Goal: Learn about a topic

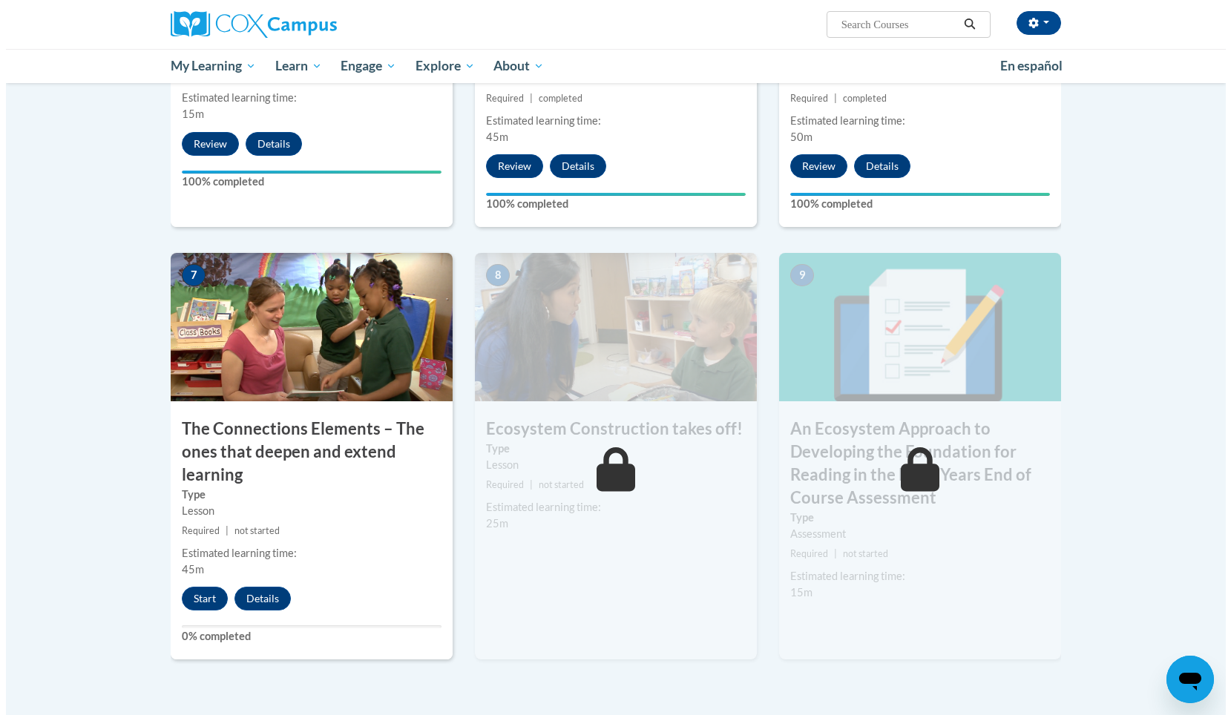
scroll to position [992, 0]
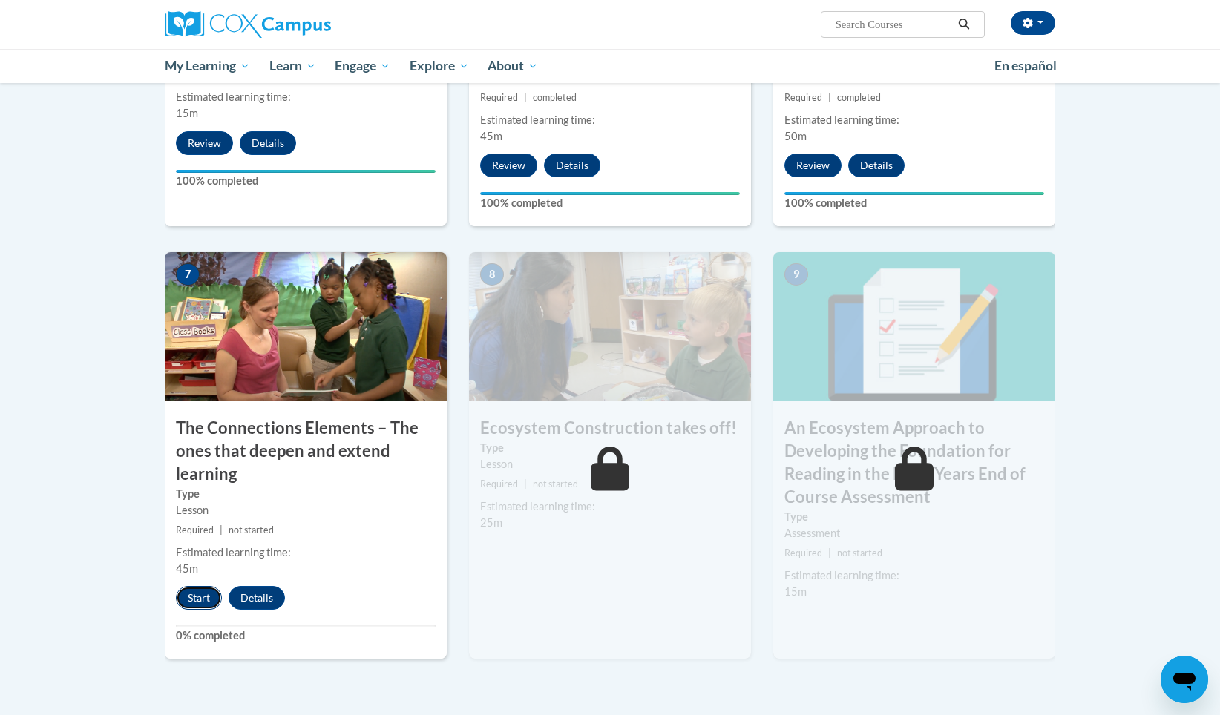
click at [200, 603] on button "Start" at bounding box center [199, 598] width 46 height 24
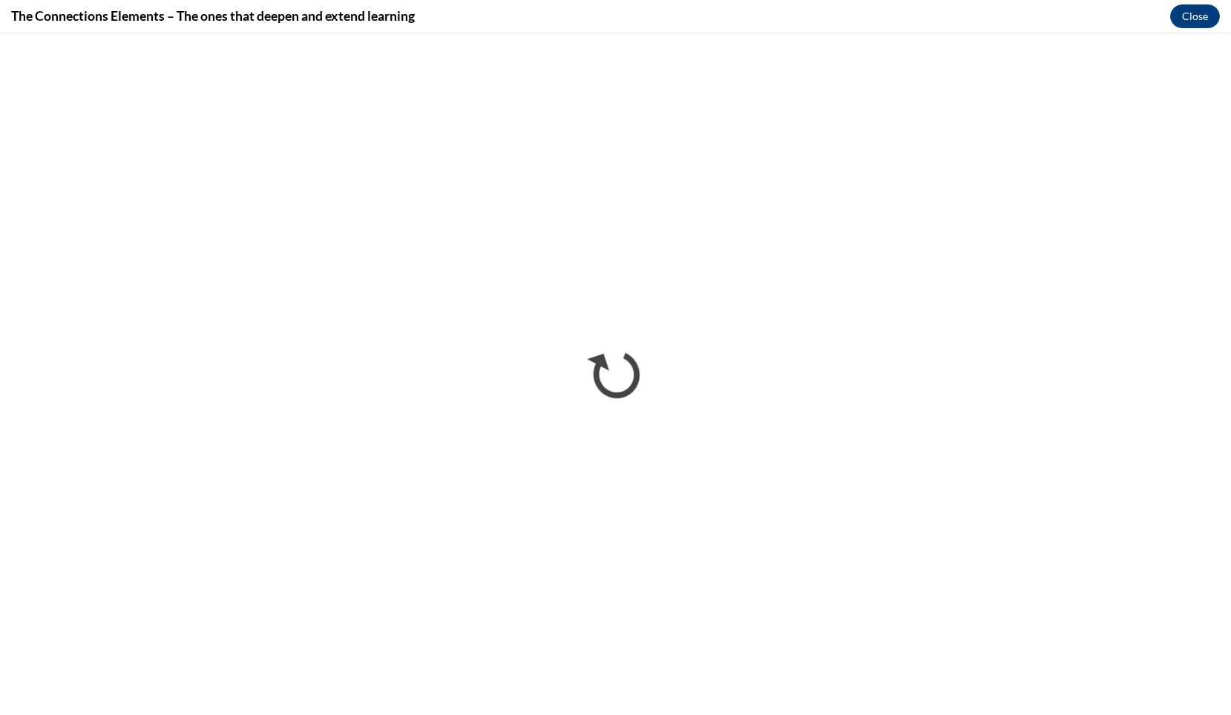
scroll to position [0, 0]
click at [1183, 14] on button "Close" at bounding box center [1195, 16] width 50 height 24
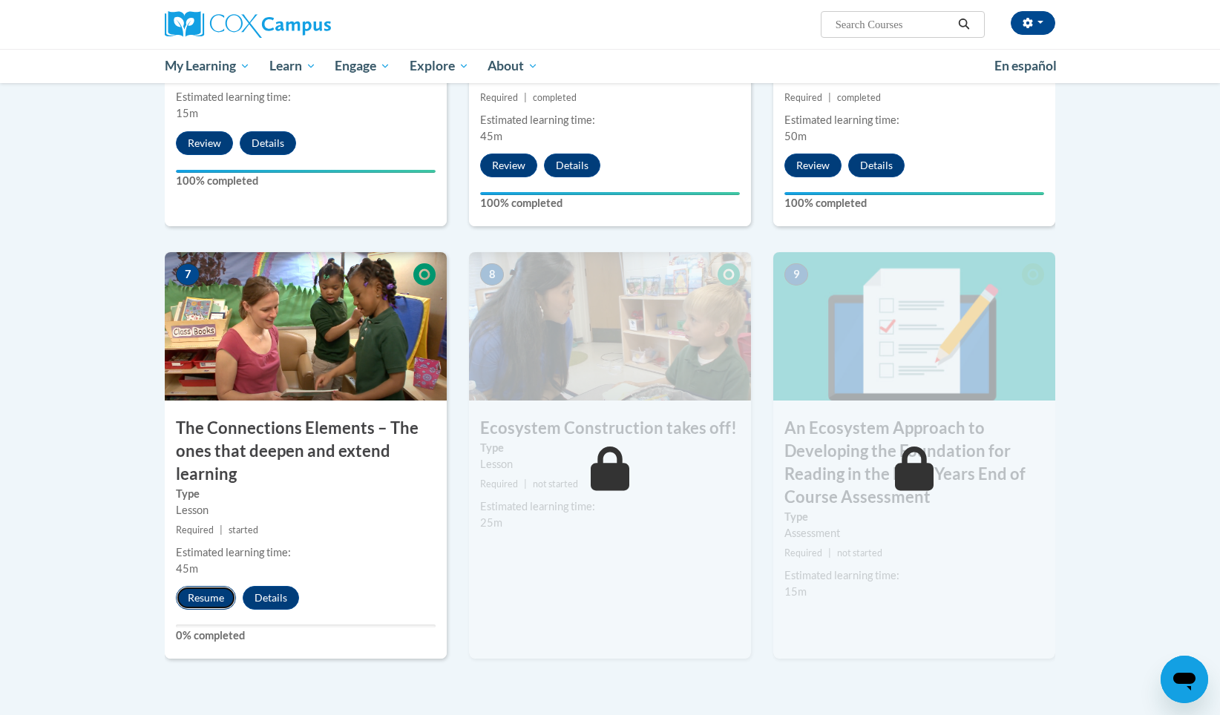
click at [218, 599] on button "Resume" at bounding box center [206, 598] width 60 height 24
